Goal: Check status: Check status

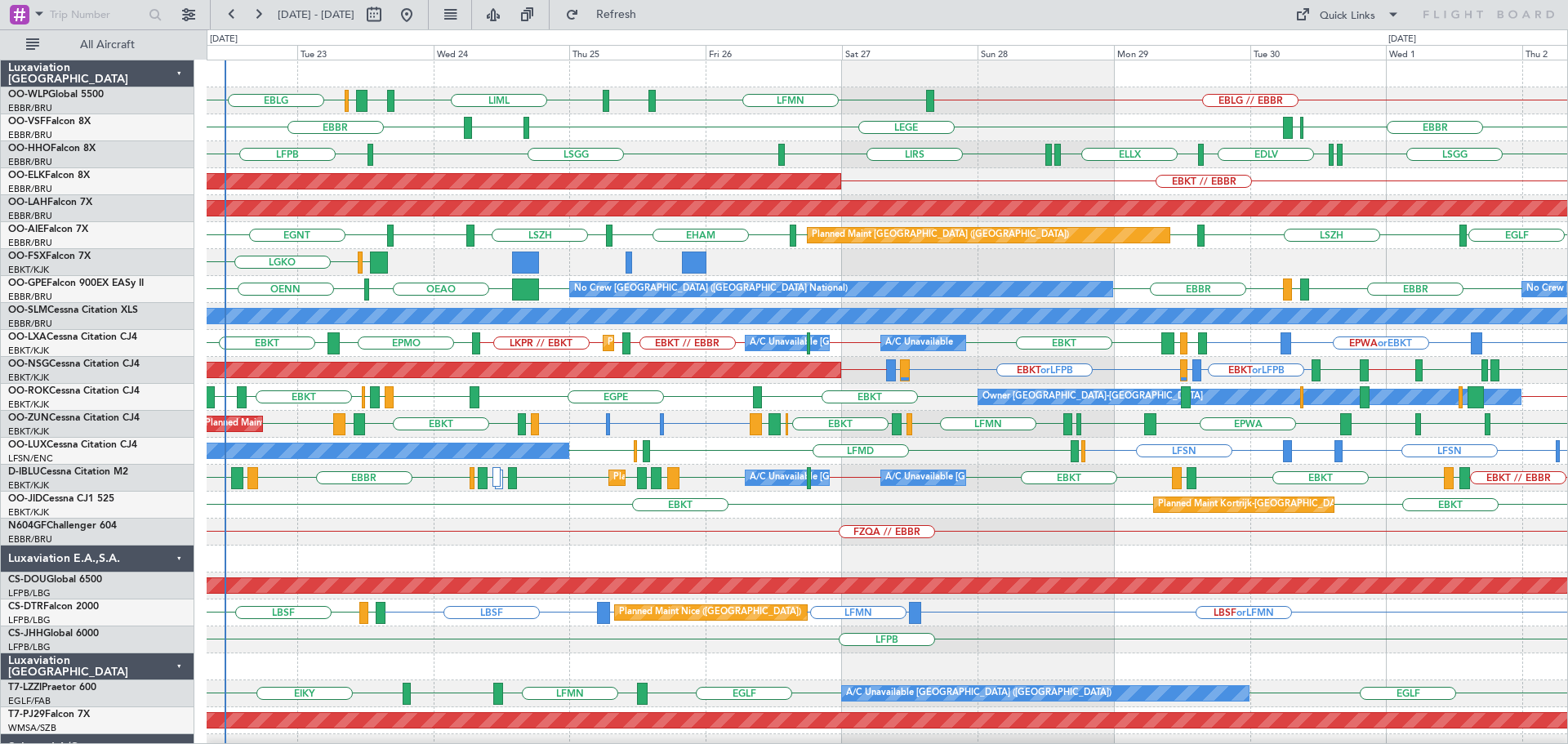
click at [507, 222] on div "EBLG // EBBR LFMN EBLG LIML LIBD ELLX EBLG LEGE LFMN [GEOGRAPHIC_DATA] ELLX [GE…" at bounding box center [886, 545] width 1361 height 970
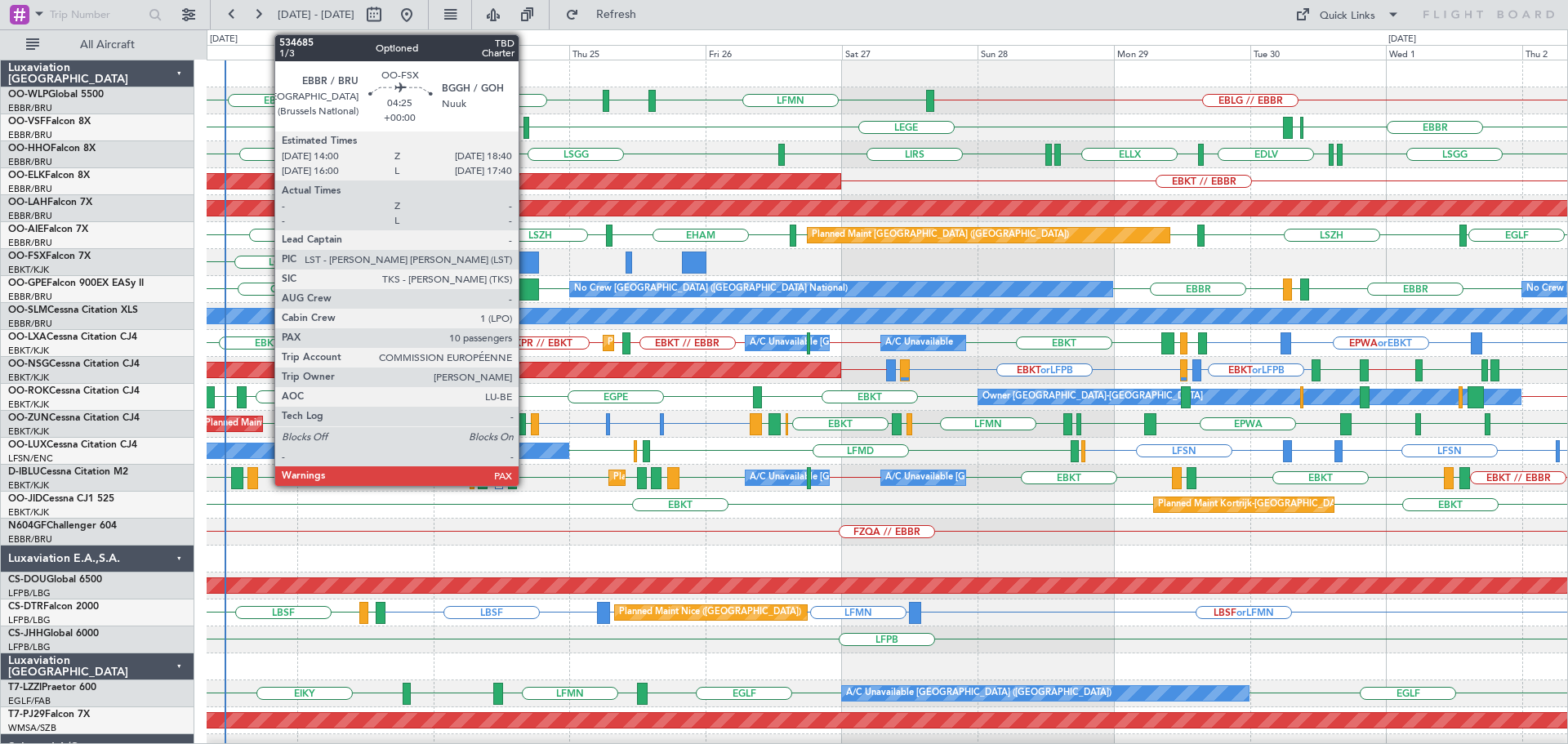
click at [526, 255] on div at bounding box center [526, 262] width 27 height 22
click at [526, 256] on div at bounding box center [526, 262] width 27 height 22
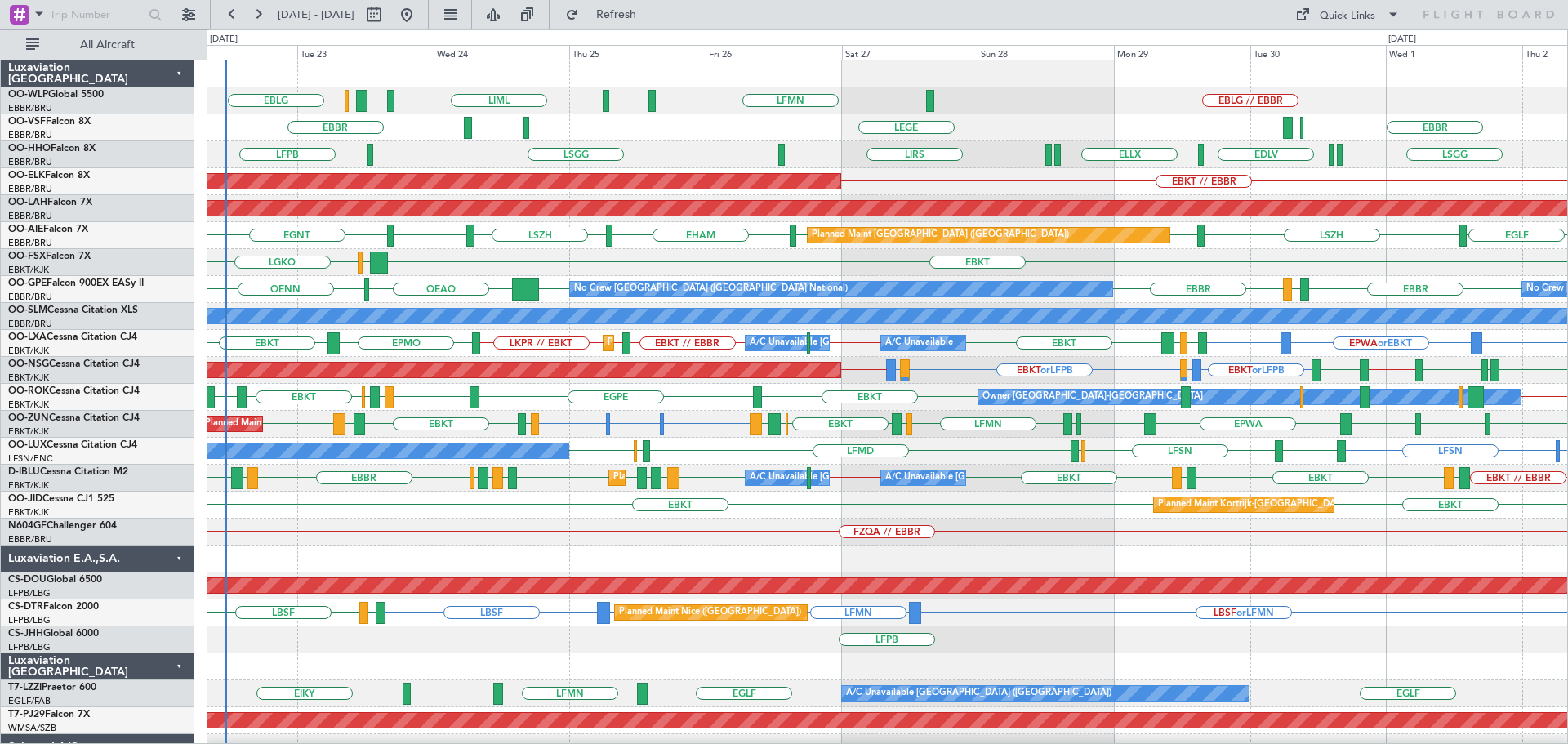
click at [699, 113] on div "EBLG // EBBR LFMN EBLG LIML LIBD ELLX EBLG" at bounding box center [886, 101] width 1361 height 27
click at [703, 113] on div "EBLG // EBBR LFMN EBLG LIML LIBD ELLX EBLG" at bounding box center [886, 101] width 1361 height 27
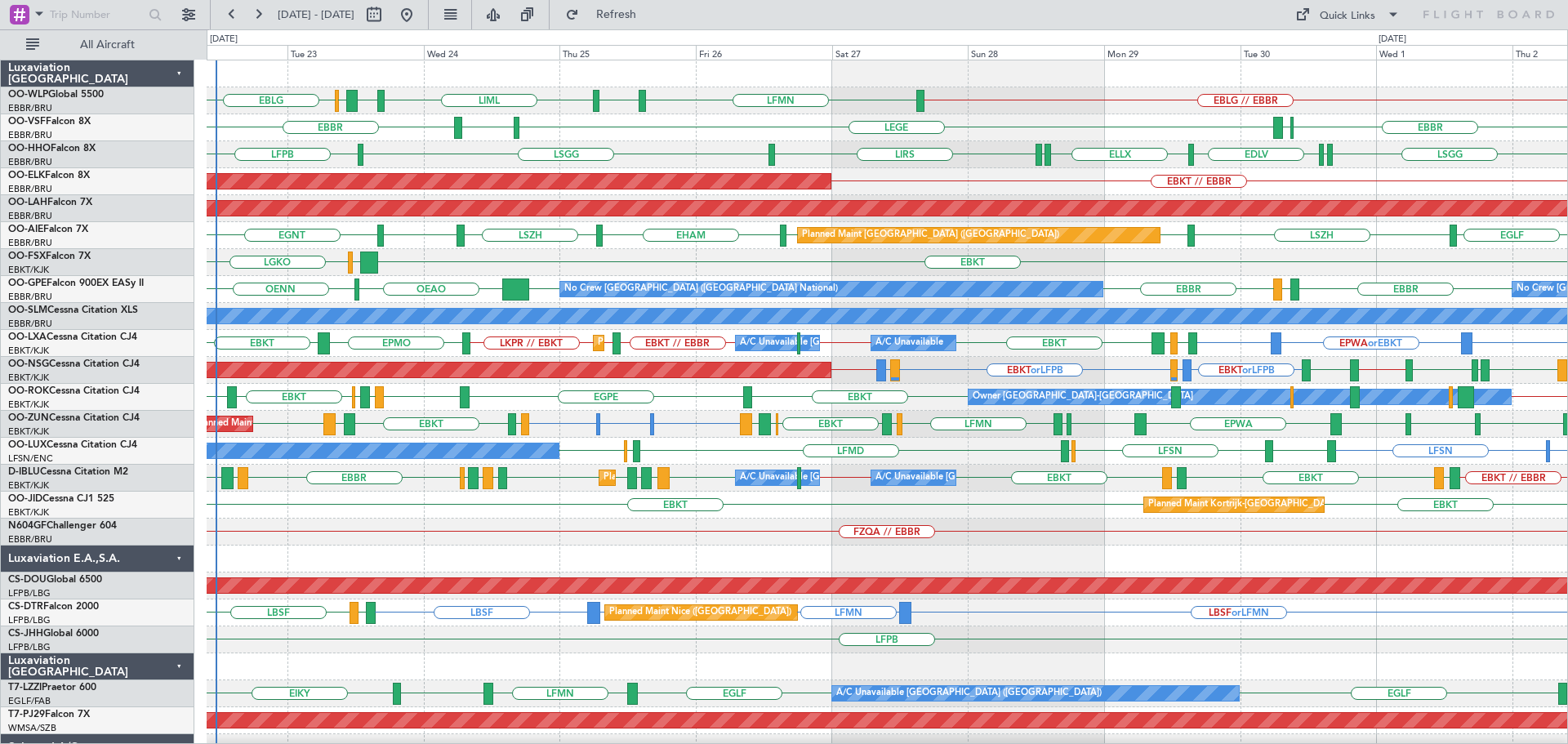
click at [759, 255] on div "LGKO EBKT LGAV" at bounding box center [886, 263] width 1361 height 27
click at [1148, 309] on div "EBLG // EBBR LFMN EBLG LIML LIBD ELLX EBLG LEGE LFMN [GEOGRAPHIC_DATA] ELLX [GE…" at bounding box center [886, 545] width 1361 height 970
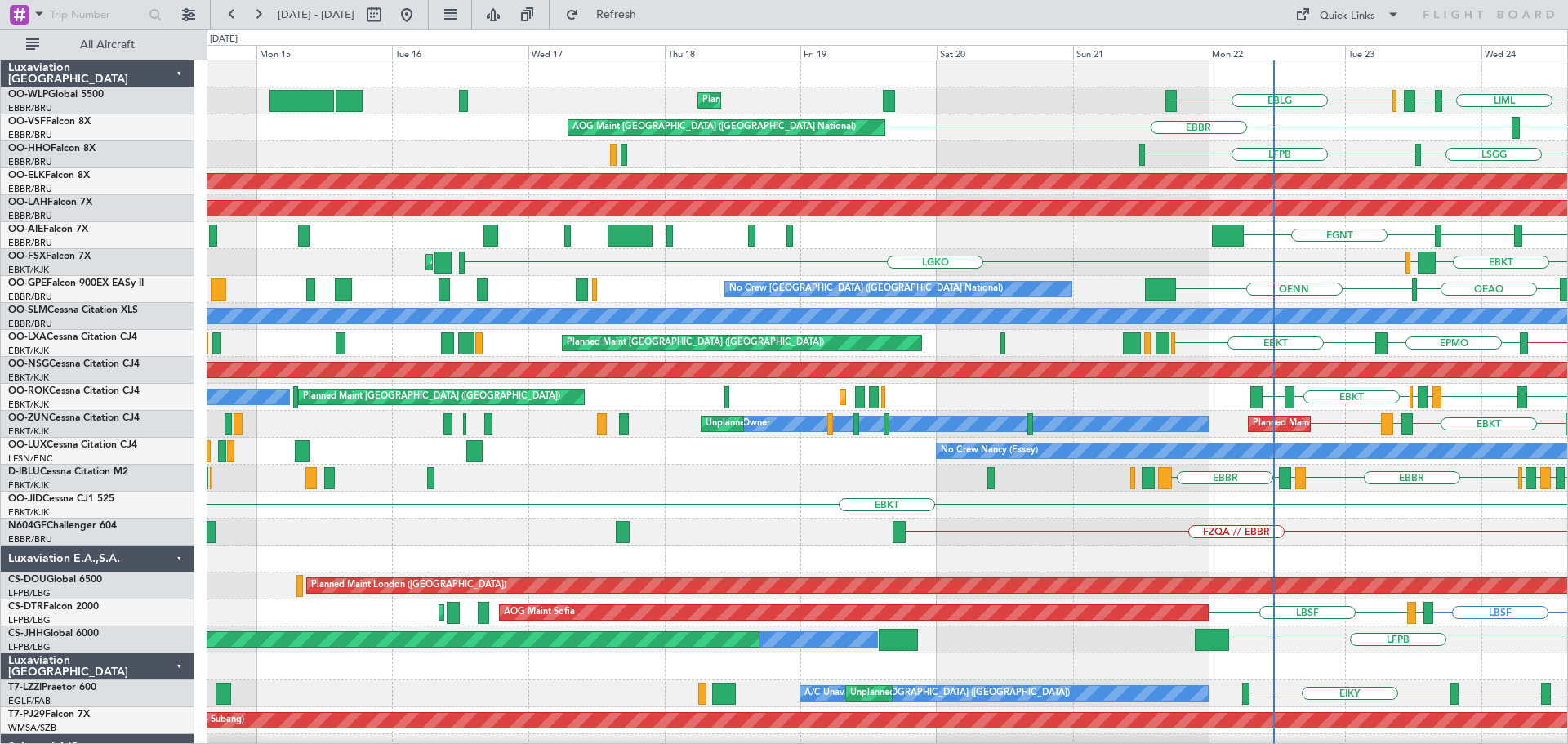
click at [1182, 400] on div "LIML LIBD ELLX EBLG Planned Maint Liege EBLG LFMN LFMN [GEOGRAPHIC_DATA] AOG Ma…" at bounding box center [886, 545] width 1361 height 970
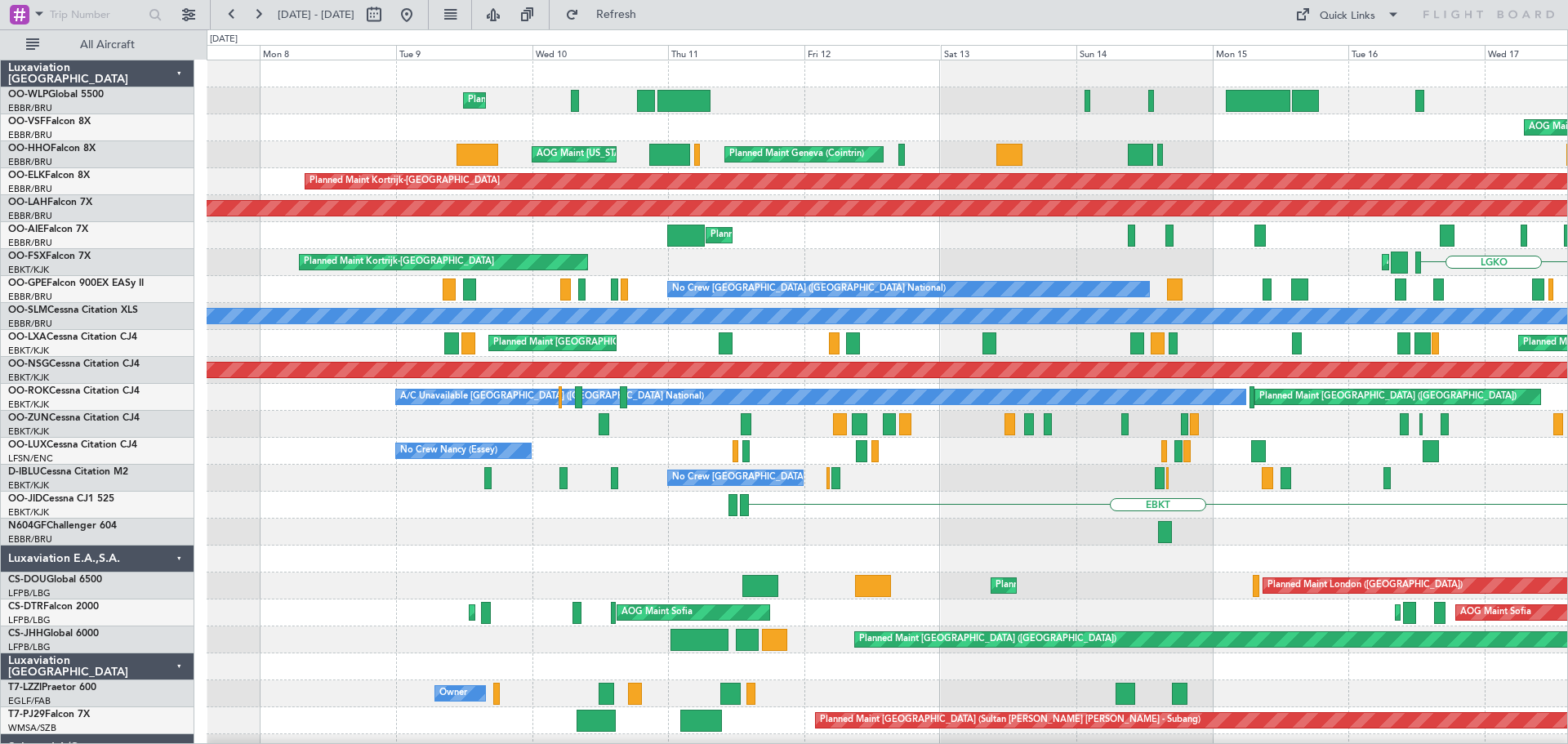
click at [1338, 427] on div "Planned Maint Liege Planned Maint Liege AOG Maint [GEOGRAPHIC_DATA] ([GEOGRAPHI…" at bounding box center [886, 545] width 1361 height 970
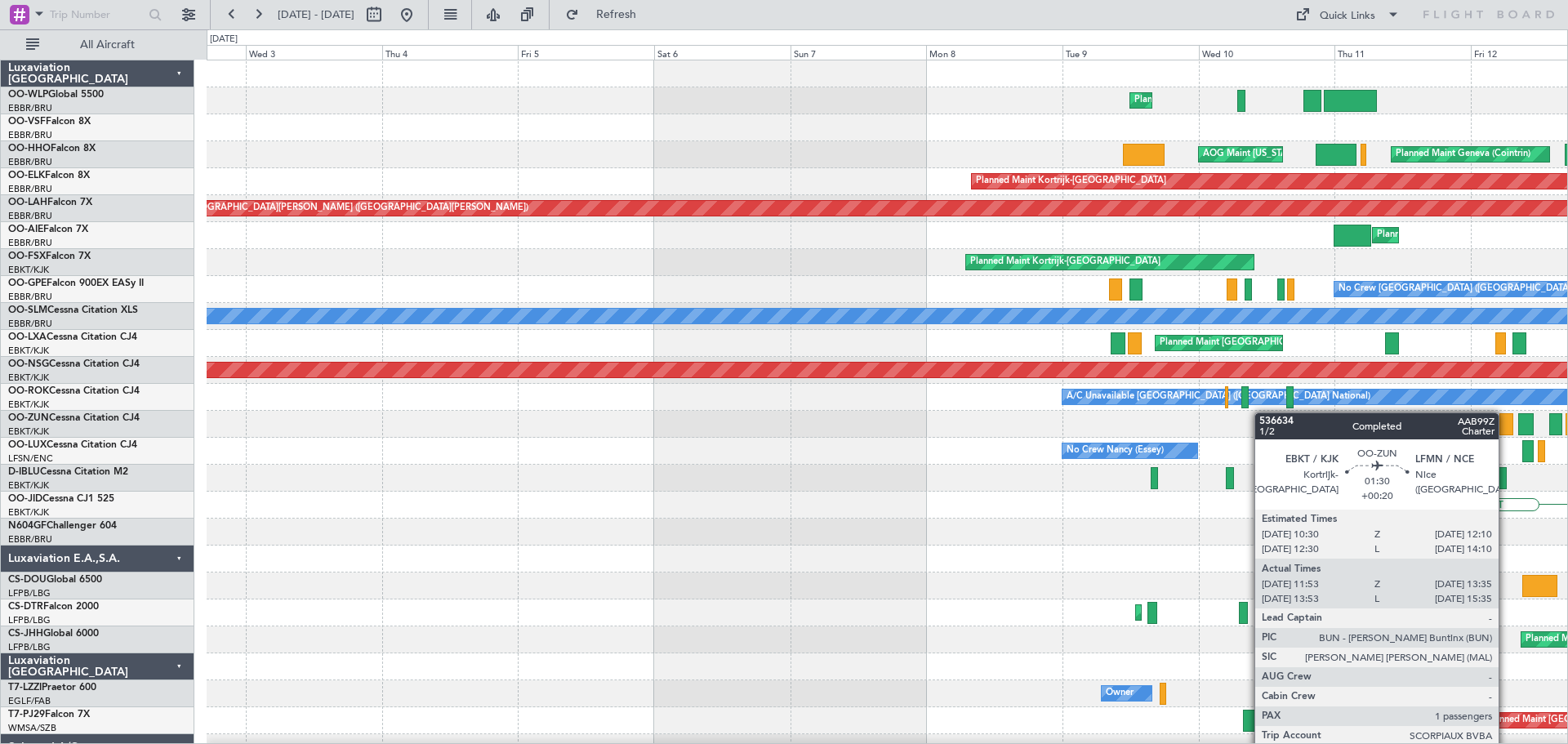
click at [1265, 413] on div at bounding box center [1270, 424] width 11 height 22
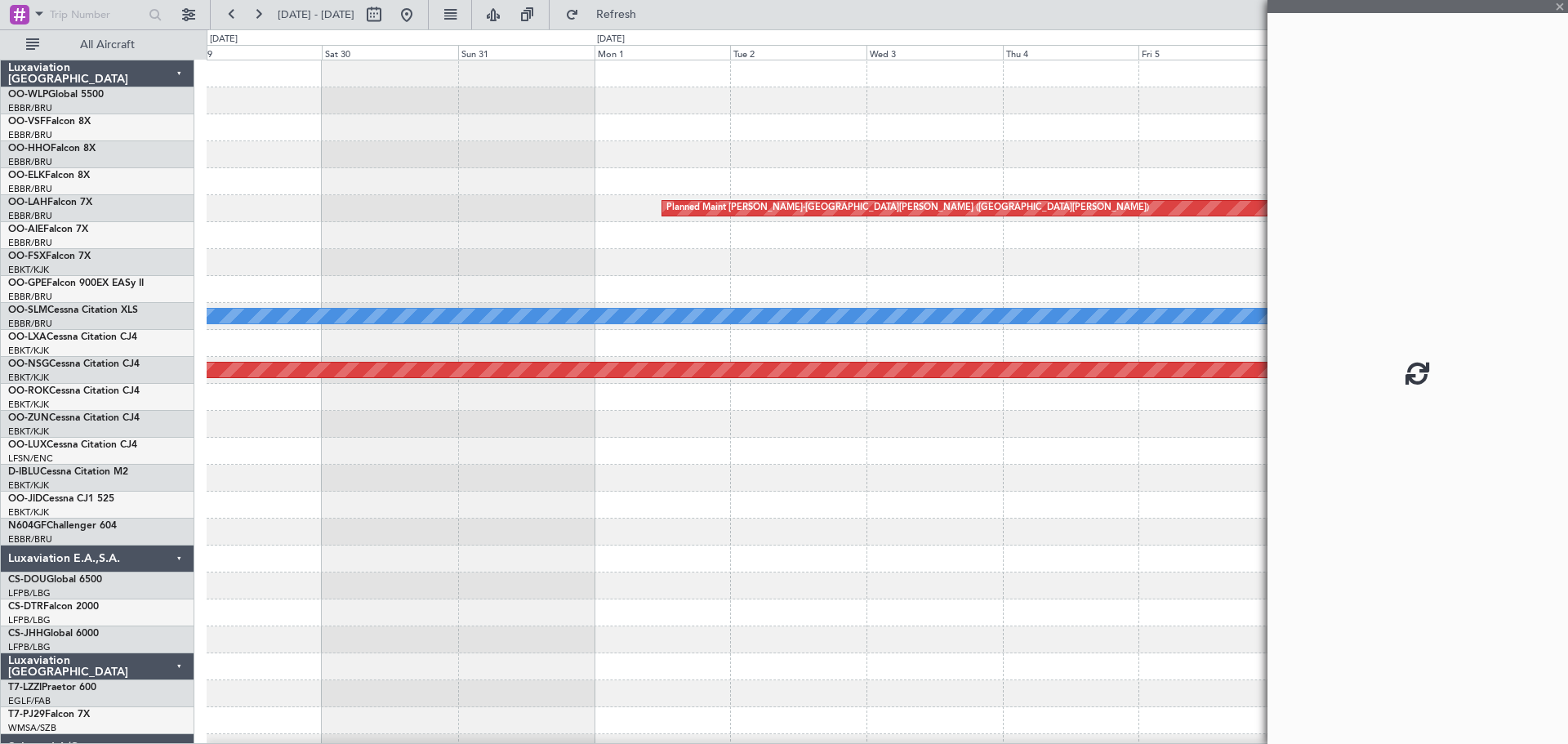
click at [1144, 406] on div "A/C Unavailable [GEOGRAPHIC_DATA] ([GEOGRAPHIC_DATA] National)" at bounding box center [886, 397] width 1361 height 27
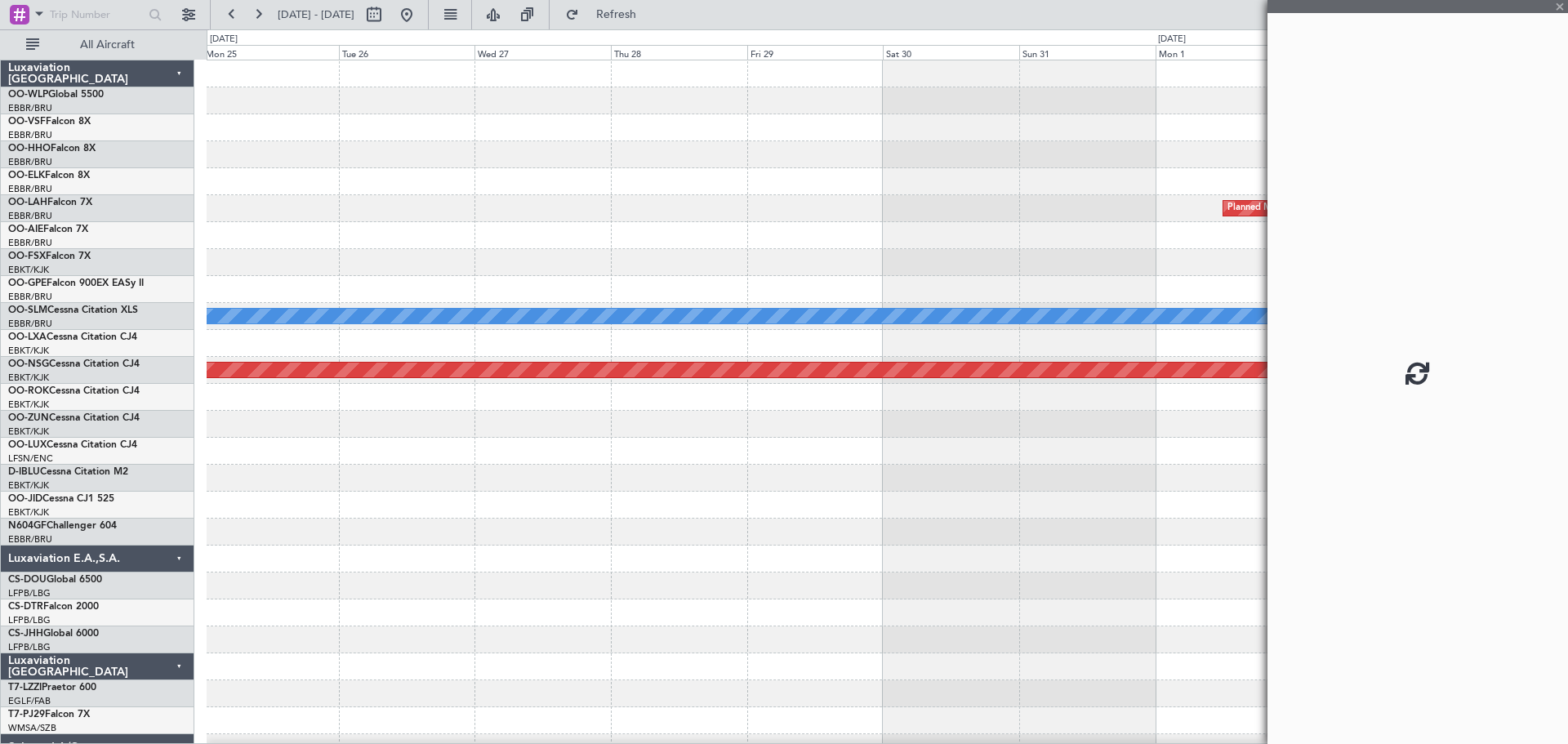
click at [1026, 409] on div at bounding box center [886, 397] width 1361 height 27
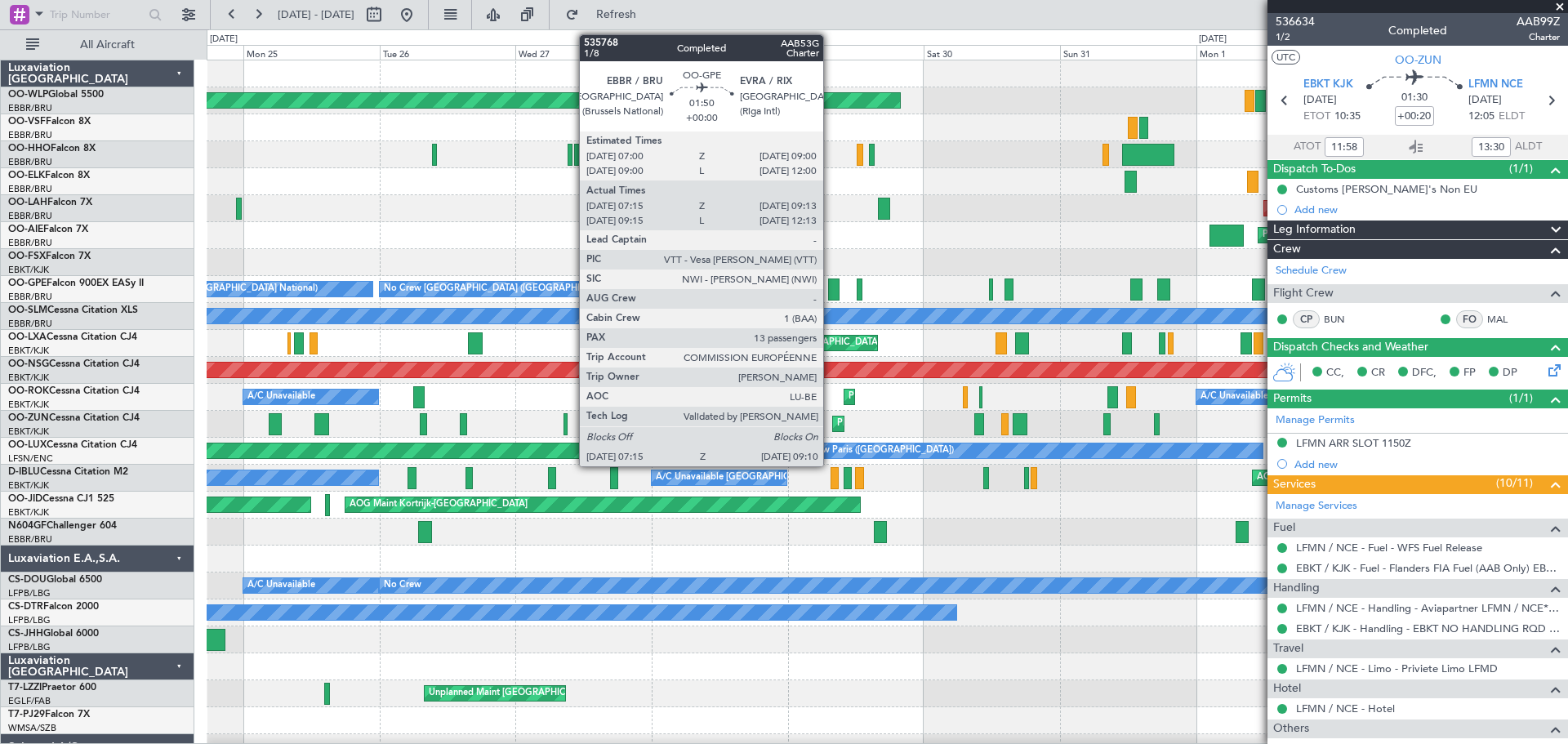
click at [831, 284] on div at bounding box center [834, 289] width 12 height 22
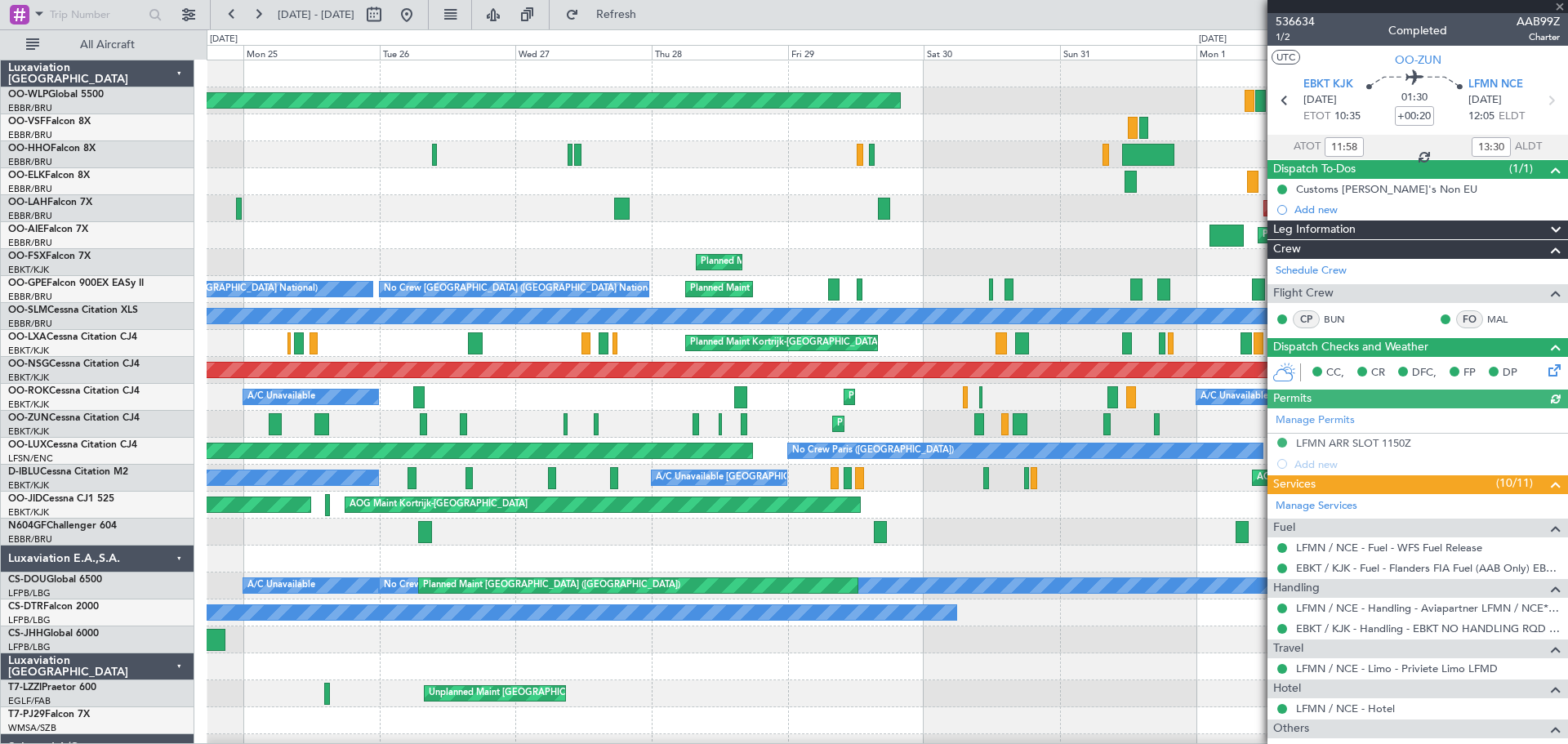
click at [1558, 7] on div at bounding box center [1417, 6] width 301 height 13
click at [1559, 7] on span at bounding box center [1559, 7] width 17 height 15
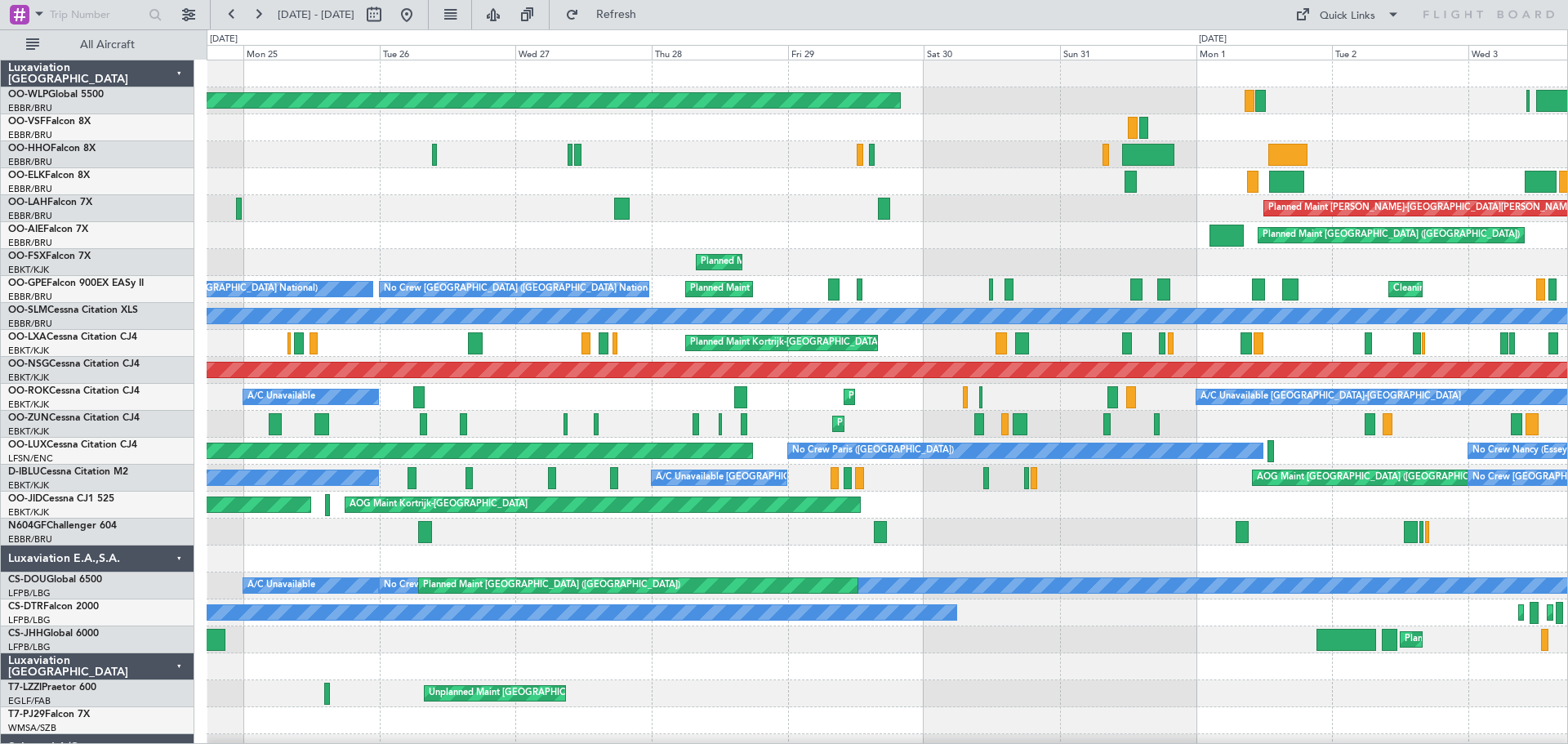
type input "0"
click at [420, 8] on button at bounding box center [406, 15] width 26 height 26
